Goal: Transaction & Acquisition: Purchase product/service

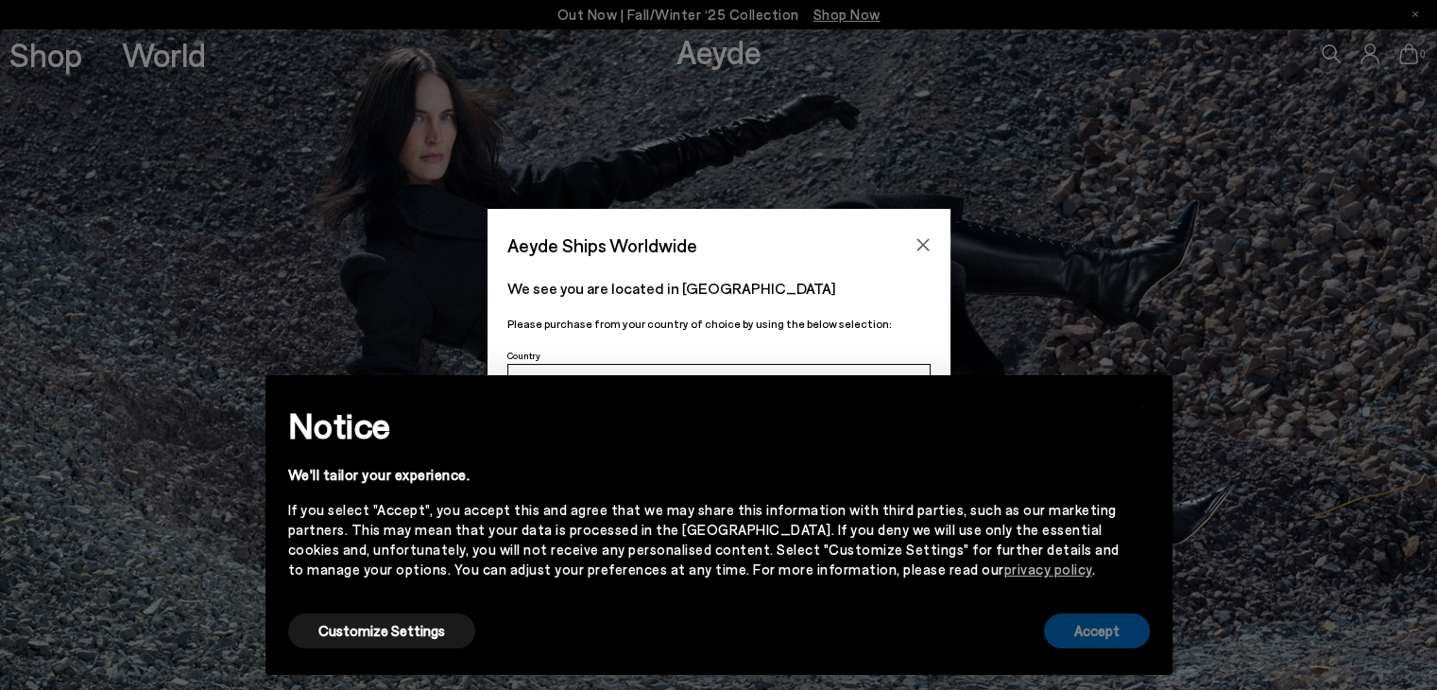
click at [1138, 625] on button "Accept" at bounding box center [1097, 630] width 106 height 35
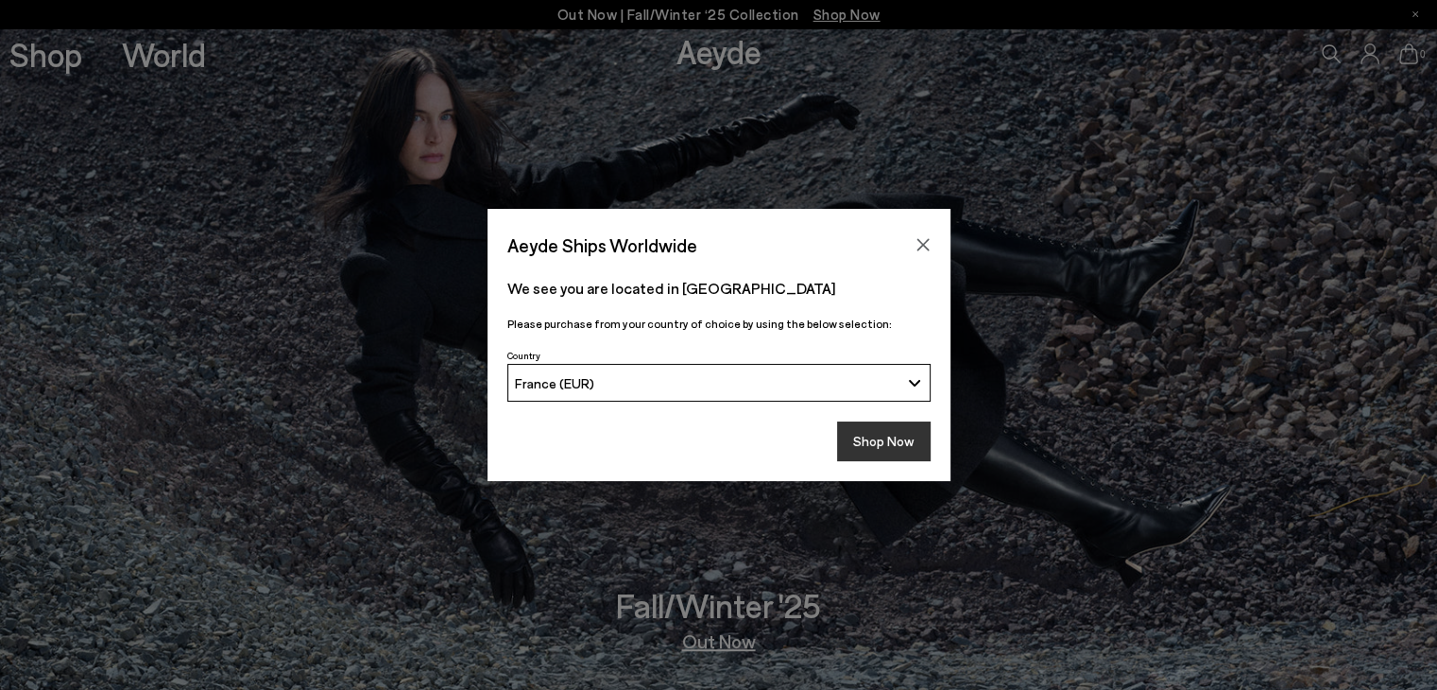
click at [907, 442] on button "Shop Now" at bounding box center [884, 441] width 94 height 40
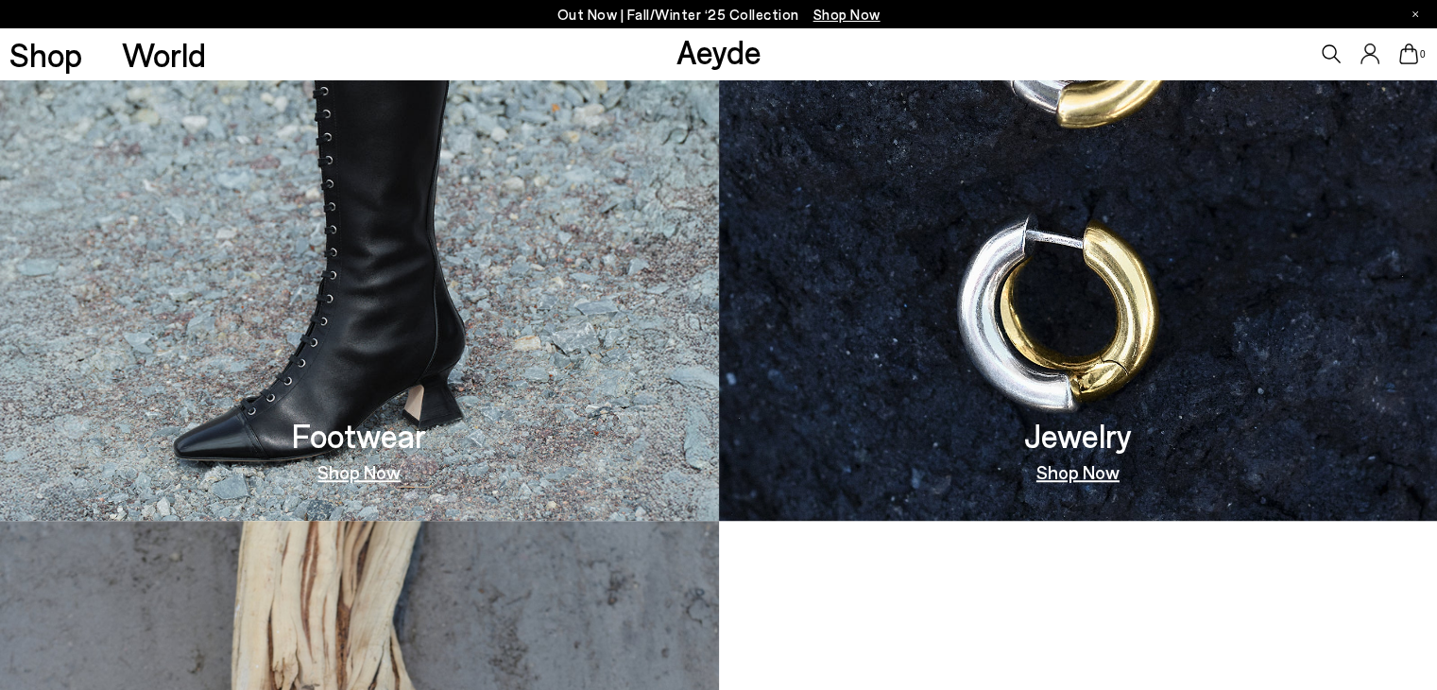
scroll to position [1323, 0]
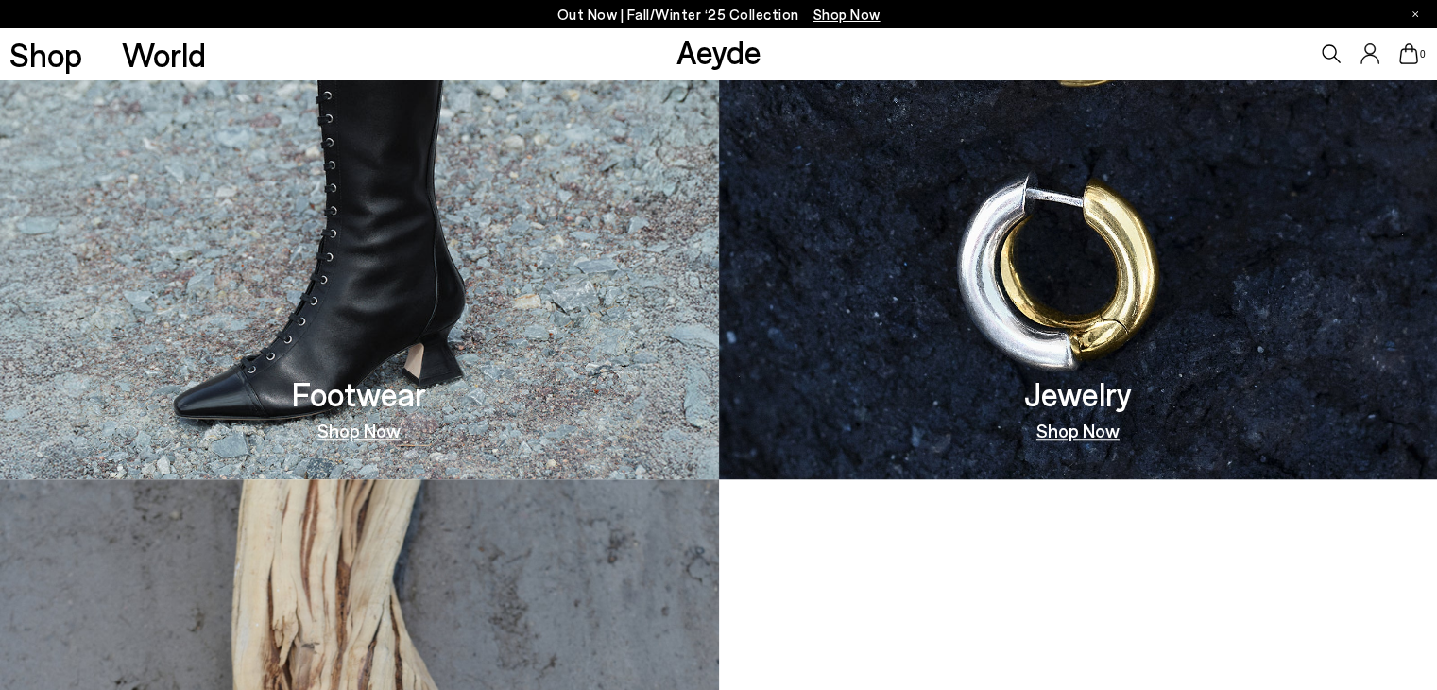
click at [370, 421] on link "Shop Now" at bounding box center [359, 430] width 83 height 19
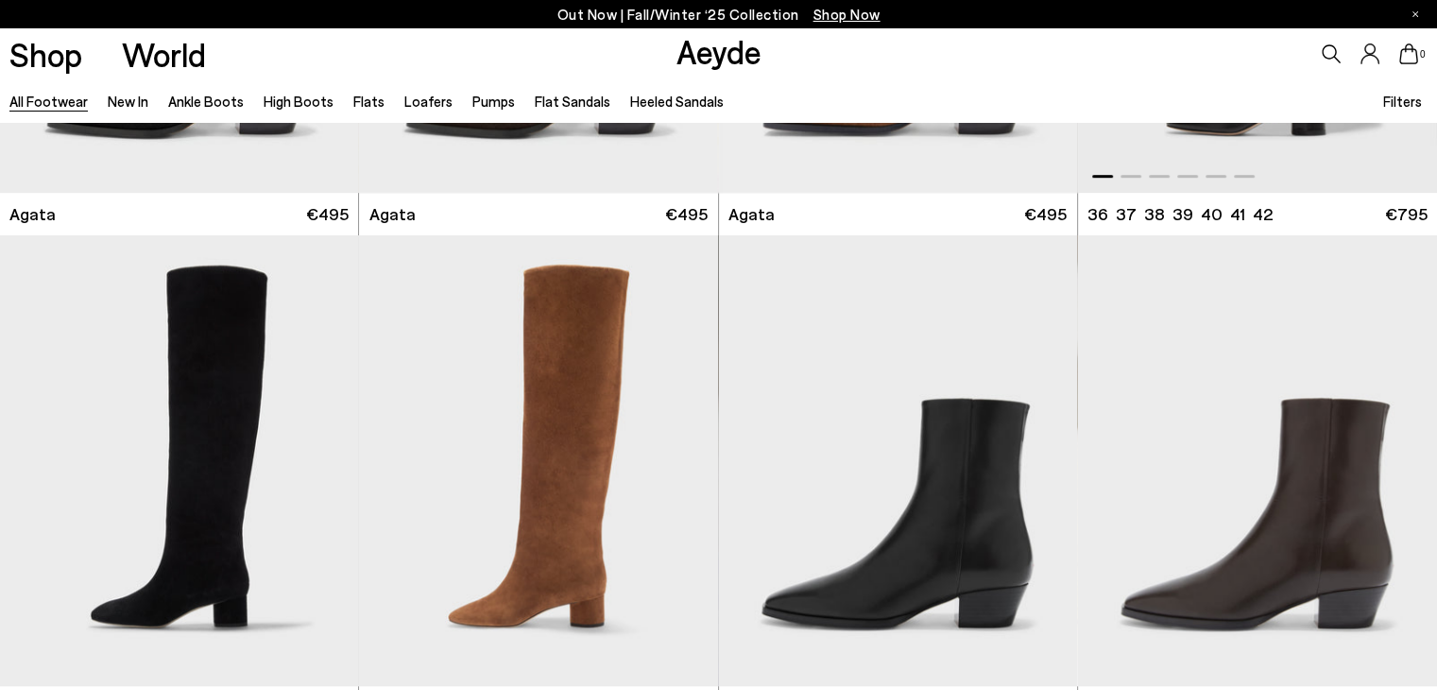
scroll to position [945, 0]
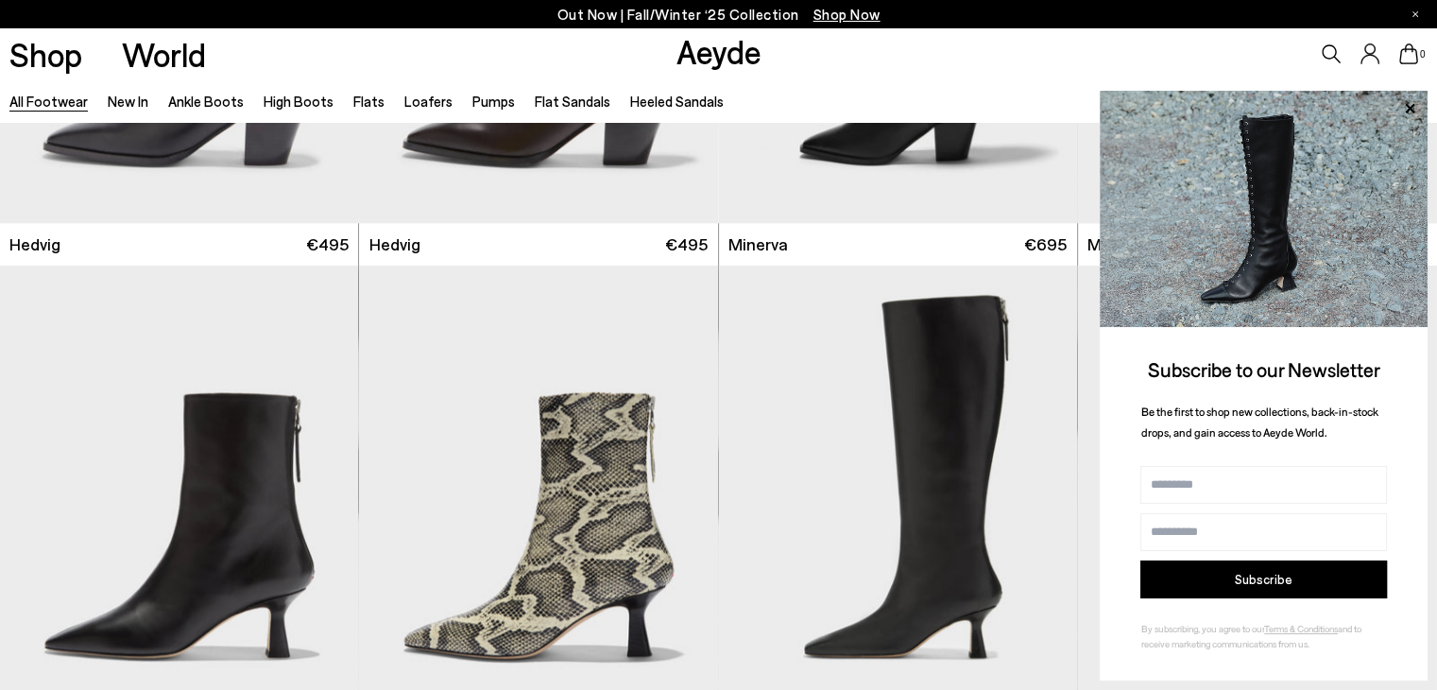
scroll to position [1796, 0]
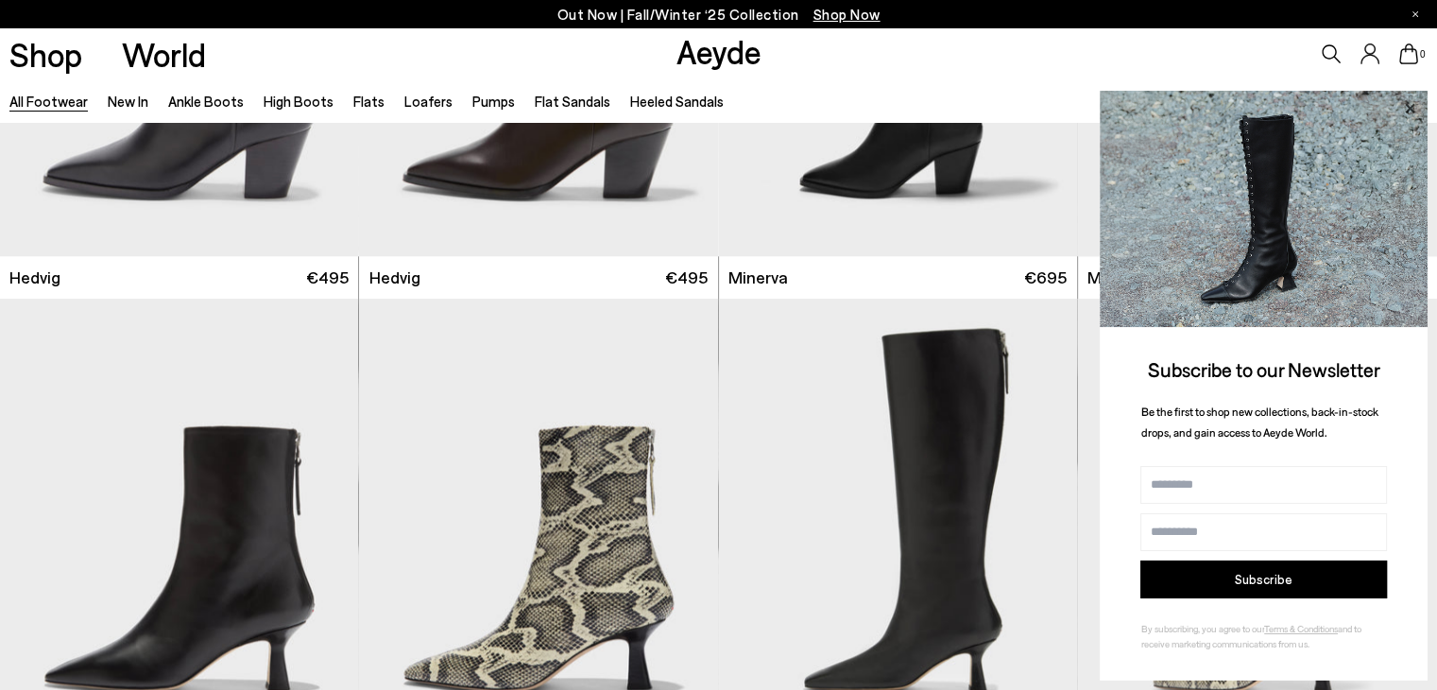
click at [1407, 111] on icon at bounding box center [1409, 107] width 9 height 9
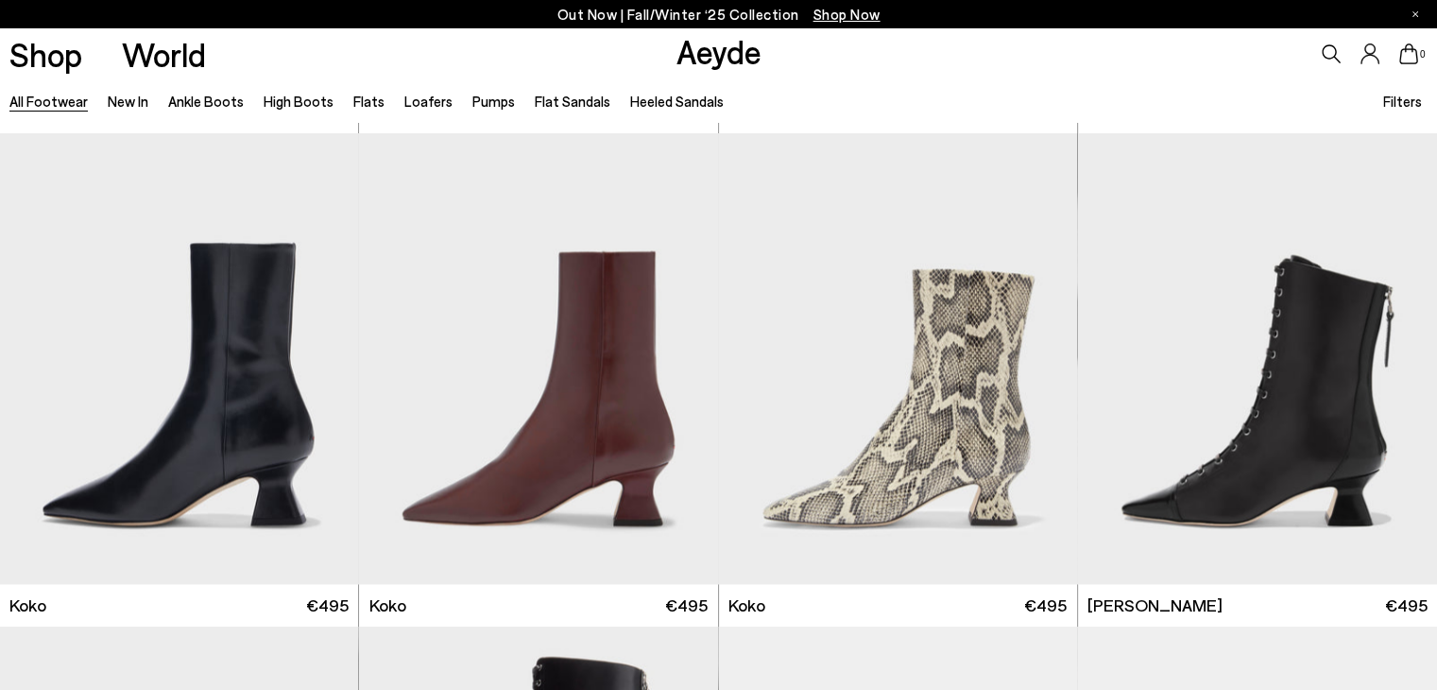
scroll to position [2457, 0]
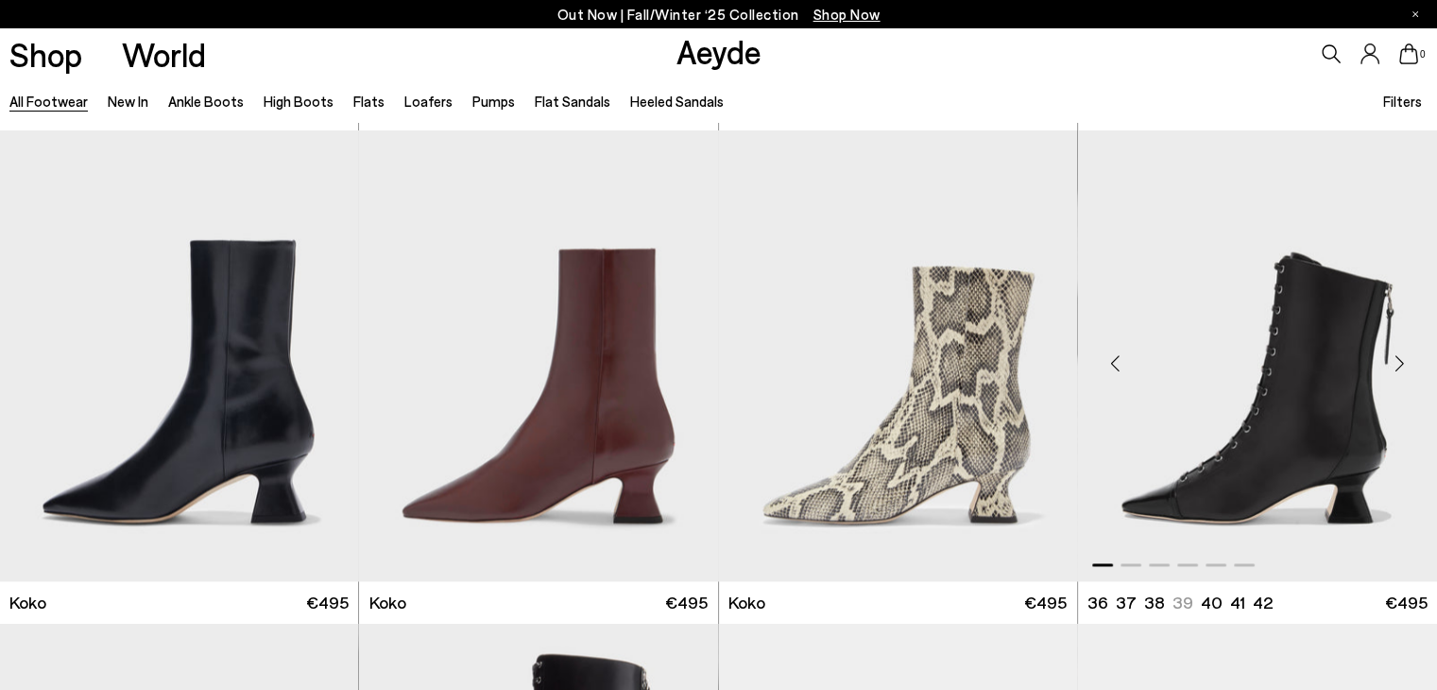
click at [1397, 358] on div "Next slide" at bounding box center [1399, 363] width 57 height 57
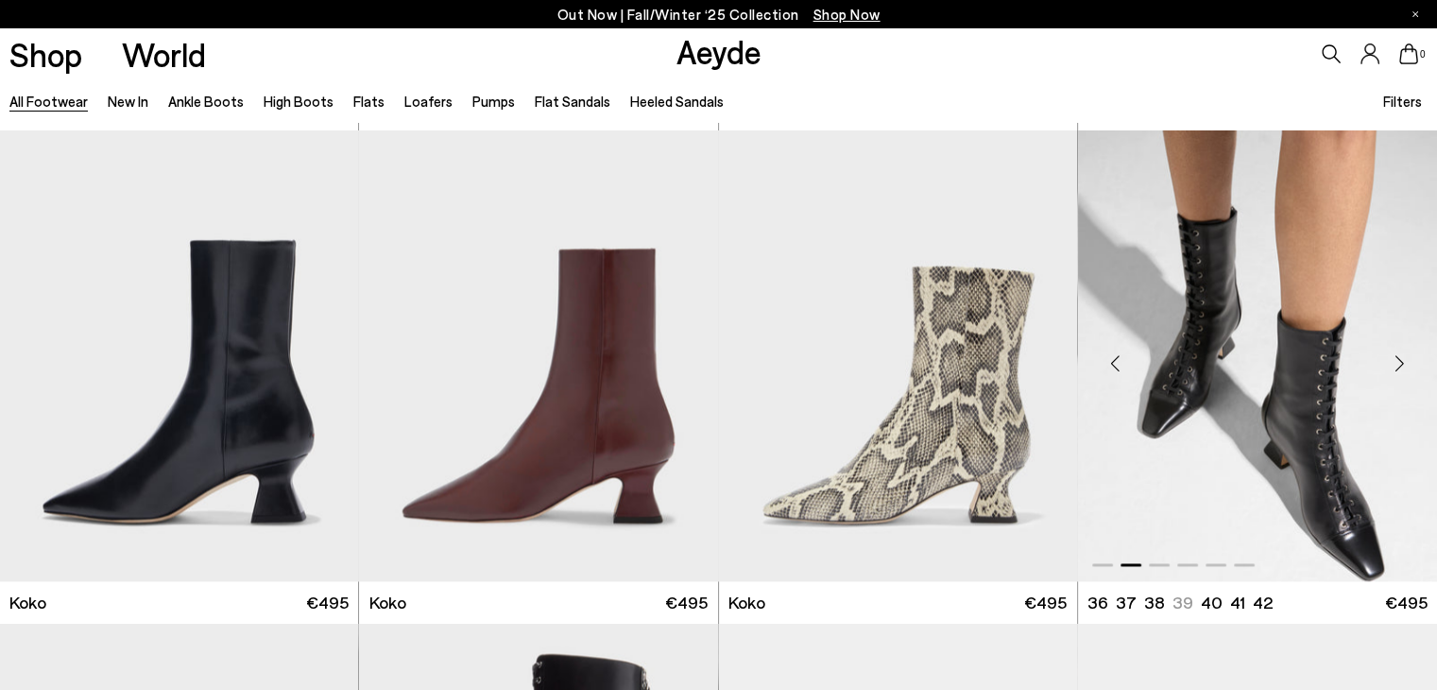
click at [1397, 358] on div "Next slide" at bounding box center [1399, 363] width 57 height 57
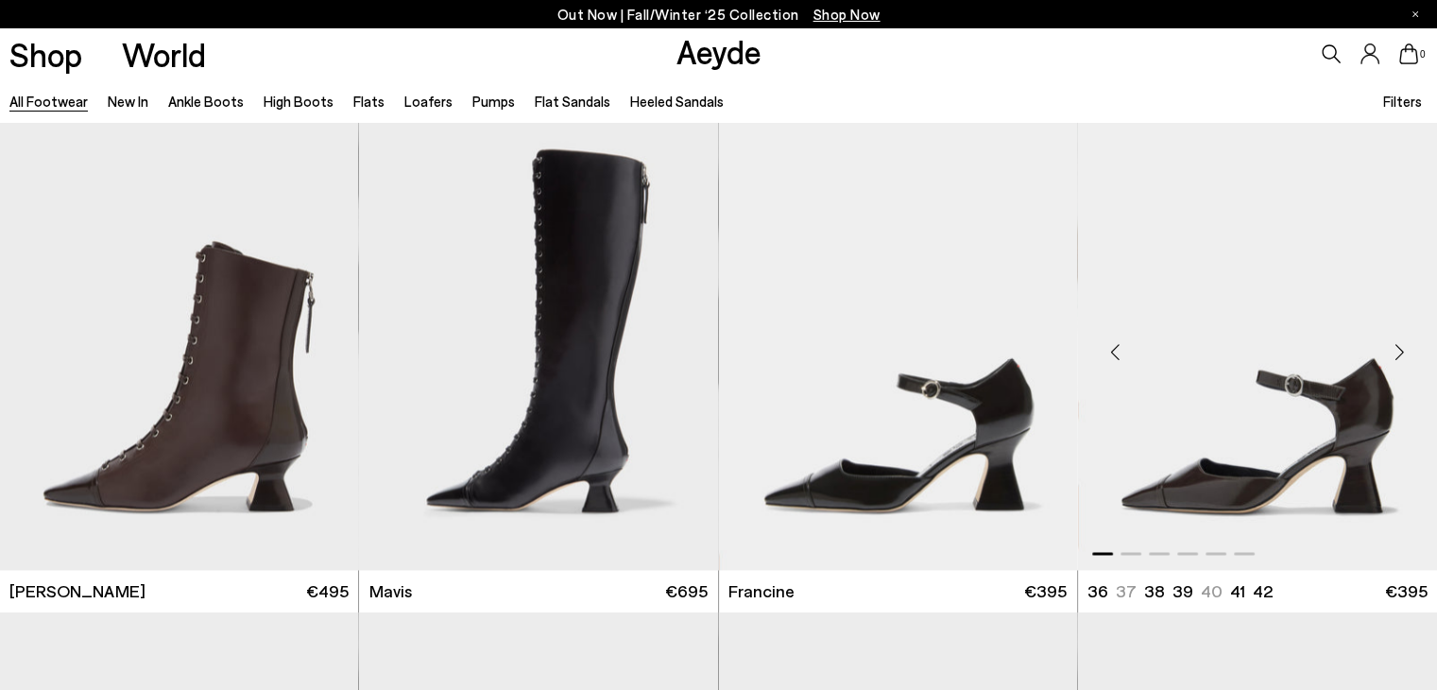
scroll to position [2930, 0]
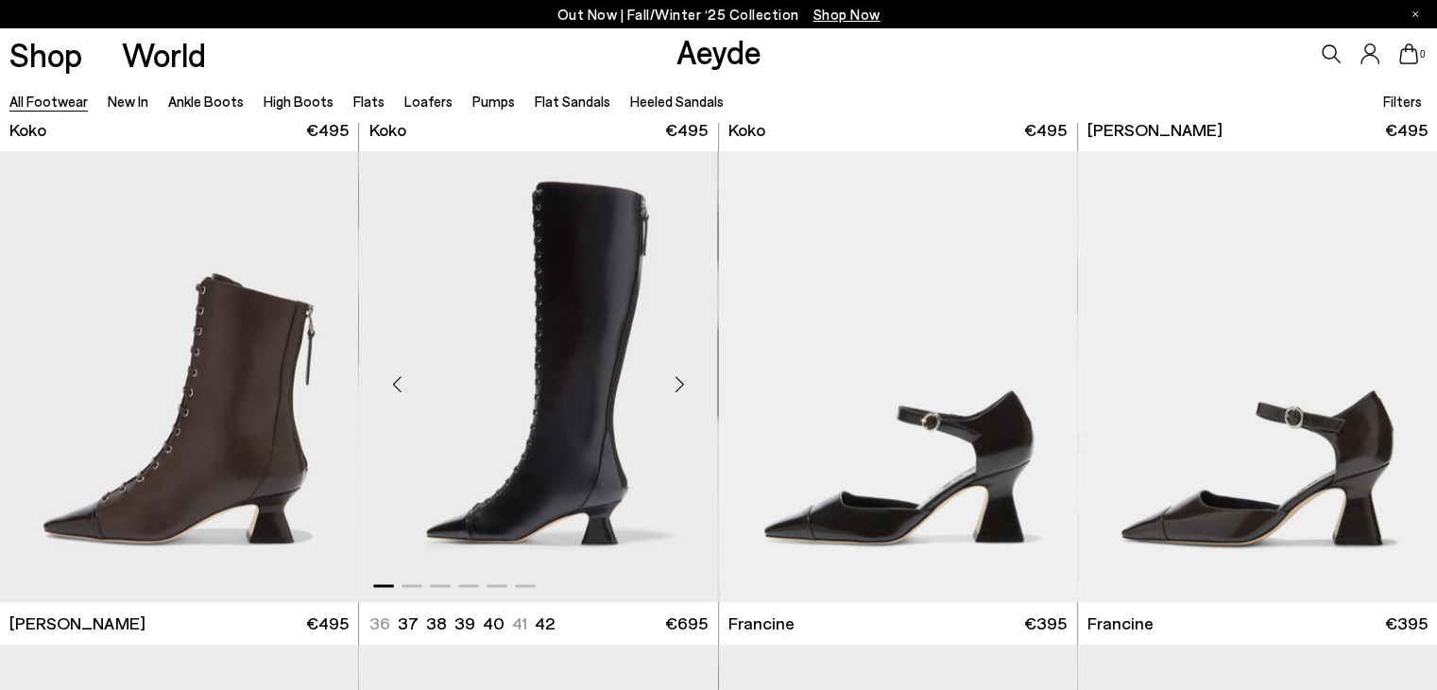
click at [684, 376] on div "Next slide" at bounding box center [680, 383] width 57 height 57
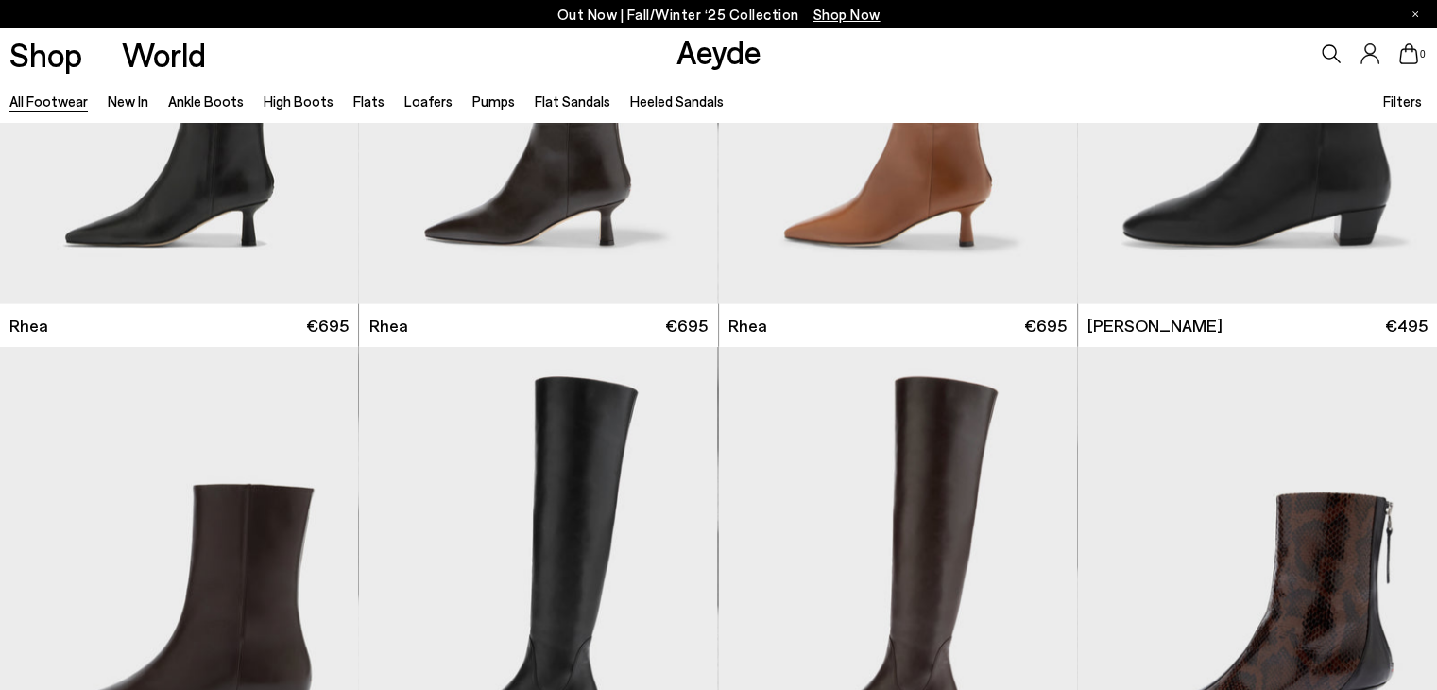
scroll to position [4158, 0]
